Goal: Information Seeking & Learning: Learn about a topic

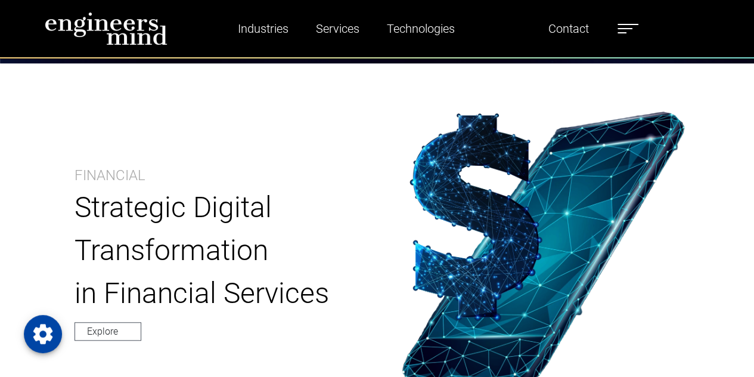
scroll to position [417, 0]
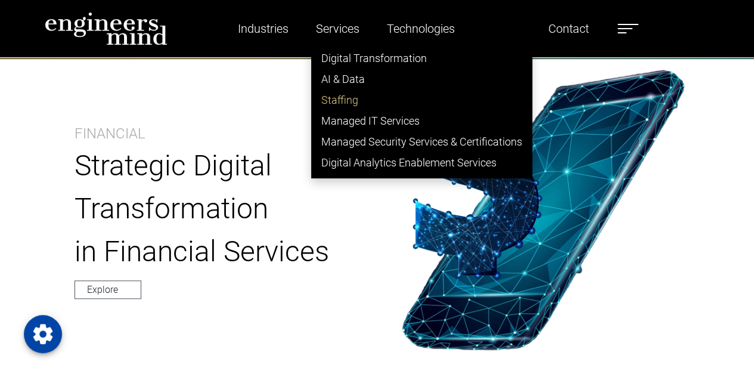
click at [345, 106] on link "Staffing" at bounding box center [422, 99] width 220 height 21
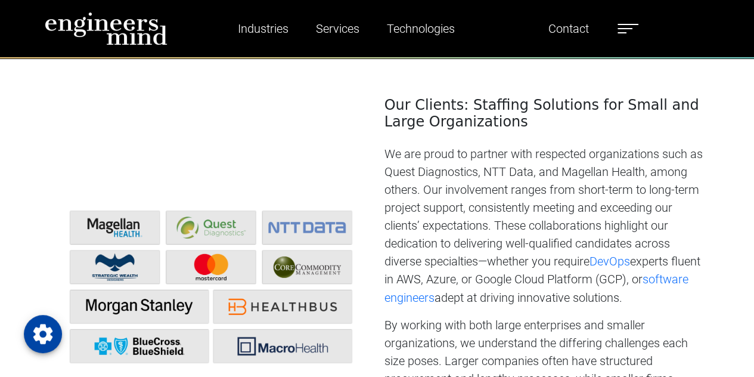
scroll to position [954, 0]
